Goal: Navigation & Orientation: Understand site structure

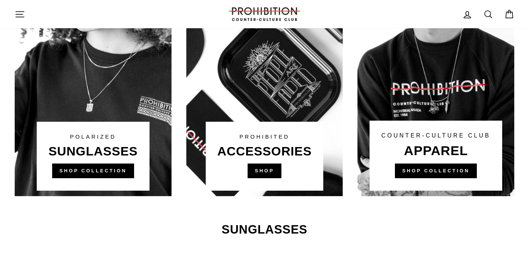
scroll to position [745, 0]
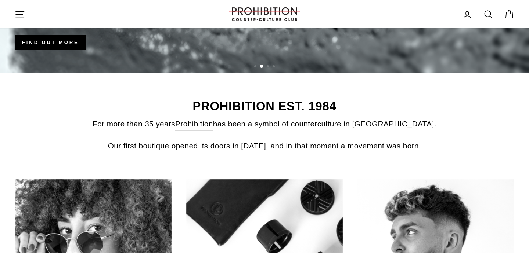
scroll to position [254, 0]
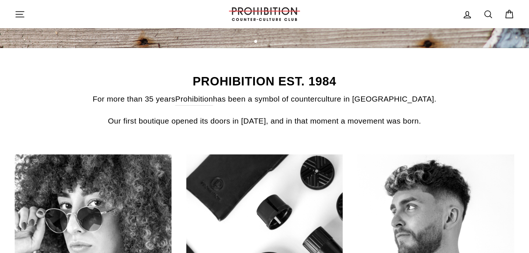
scroll to position [297, 0]
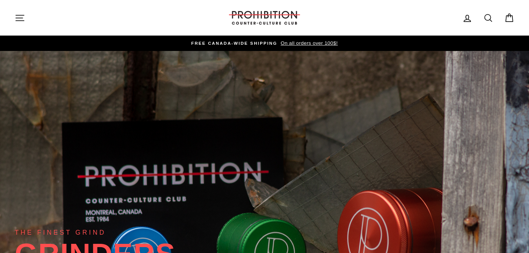
click at [444, 0] on header "Site navigation PROHIBITION COUNTER-CULTURE CLUB Log in Search Cart Search" at bounding box center [264, 18] width 529 height 36
